Goal: Transaction & Acquisition: Purchase product/service

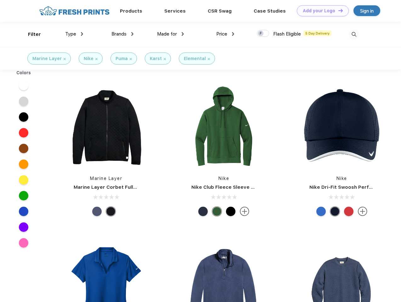
click at [321, 11] on link "Add your Logo Design Tool" at bounding box center [323, 10] width 52 height 11
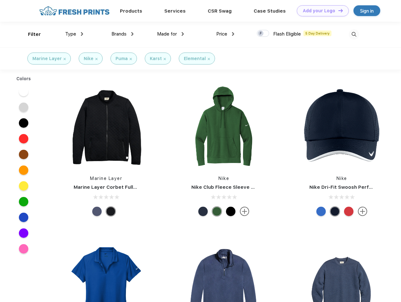
click at [0, 0] on div "Design Tool" at bounding box center [0, 0] width 0 height 0
click at [338, 10] on link "Add your Logo Design Tool" at bounding box center [323, 10] width 52 height 11
click at [30, 34] on div "Filter" at bounding box center [34, 34] width 13 height 7
click at [74, 34] on span "Type" at bounding box center [70, 34] width 11 height 6
click at [123, 34] on span "Brands" at bounding box center [119, 34] width 15 height 6
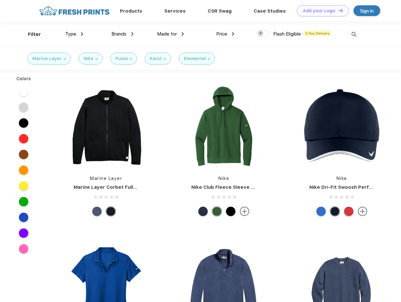
click at [171, 34] on span "Made for" at bounding box center [167, 34] width 20 height 6
click at [226, 34] on span "Price" at bounding box center [221, 34] width 11 height 6
click at [263, 34] on div at bounding box center [263, 33] width 12 height 7
click at [261, 34] on input "checkbox" at bounding box center [259, 32] width 4 height 4
click at [354, 34] on img at bounding box center [354, 34] width 10 height 10
